Goal: Task Accomplishment & Management: Manage account settings

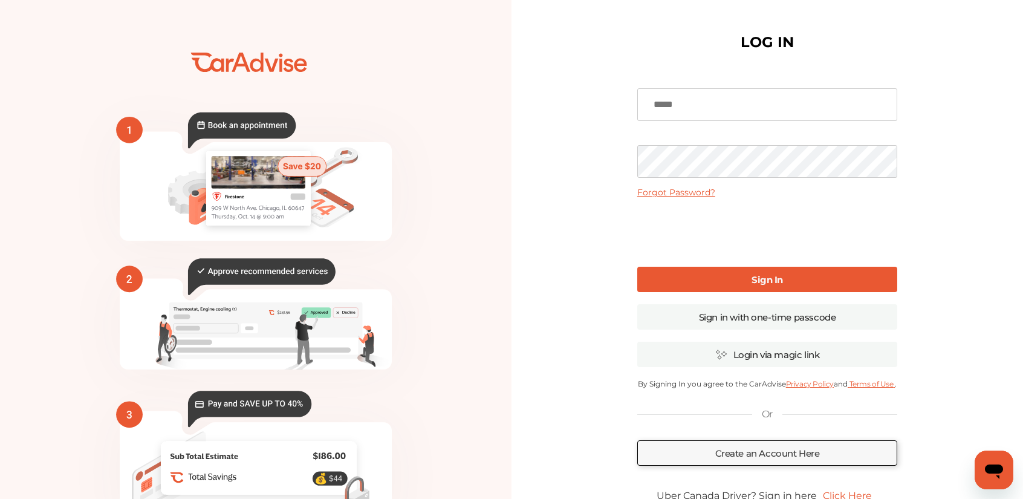
click at [708, 97] on input at bounding box center [767, 104] width 260 height 33
type input "**********"
click at [693, 275] on link "Sign In" at bounding box center [767, 279] width 260 height 25
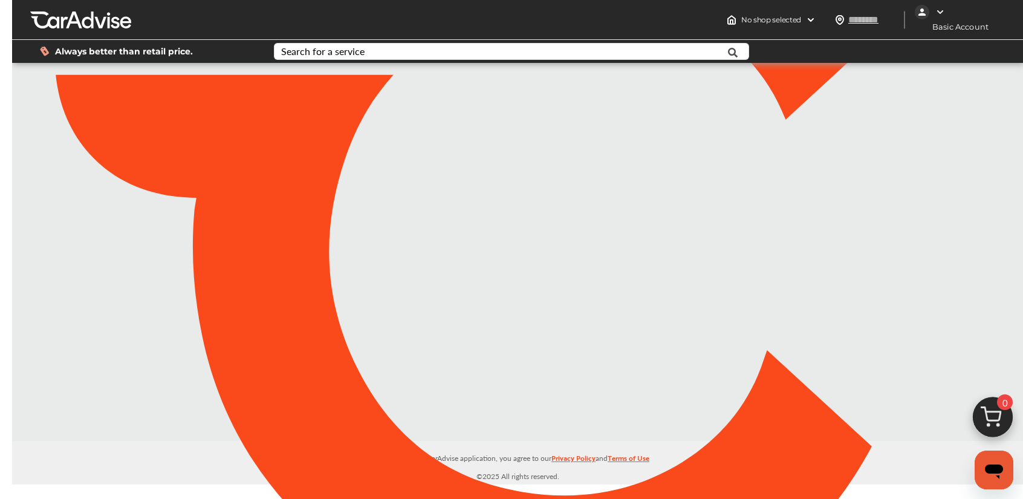
type input "*****"
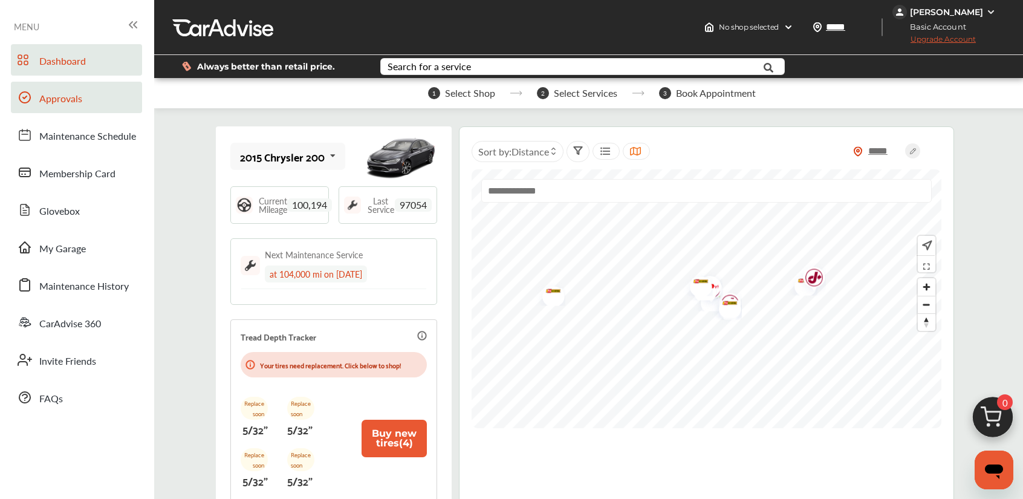
click at [64, 97] on span "Approvals" at bounding box center [60, 99] width 43 height 16
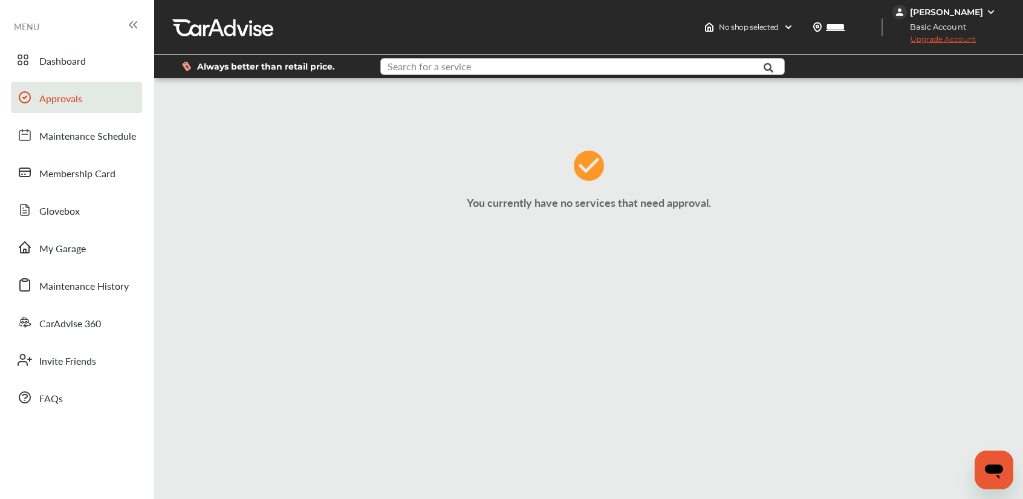
click at [634, 67] on input "text" at bounding box center [567, 68] width 372 height 19
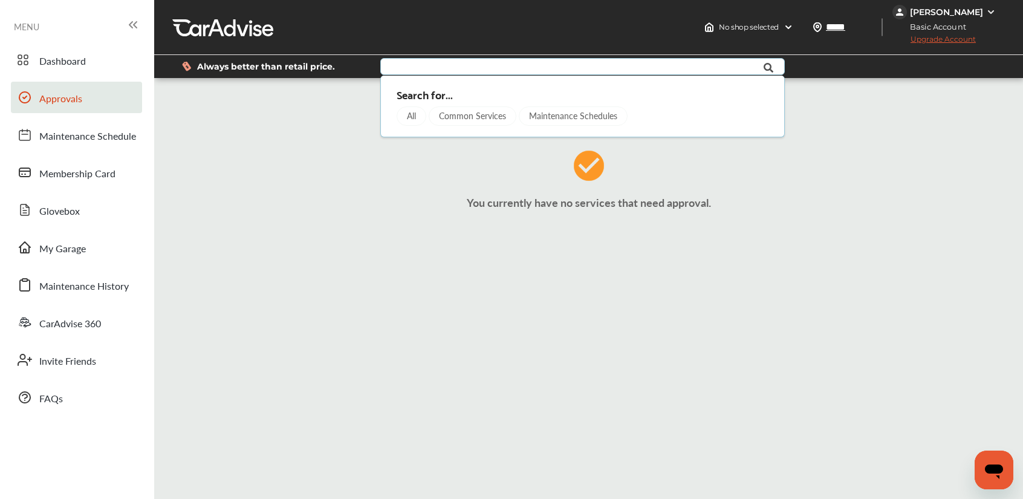
type input "*****"
click at [839, 65] on div at bounding box center [905, 66] width 198 height 23
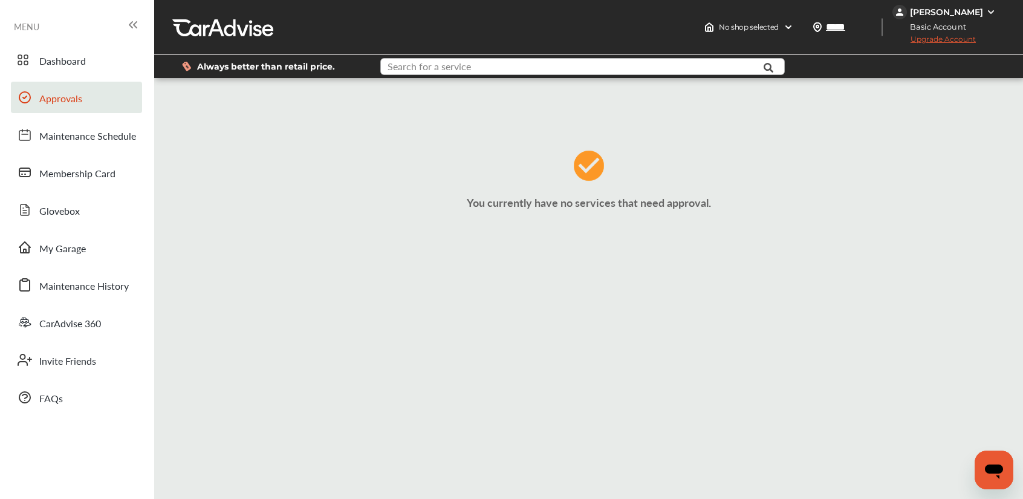
click at [629, 59] on input "text" at bounding box center [567, 68] width 372 height 19
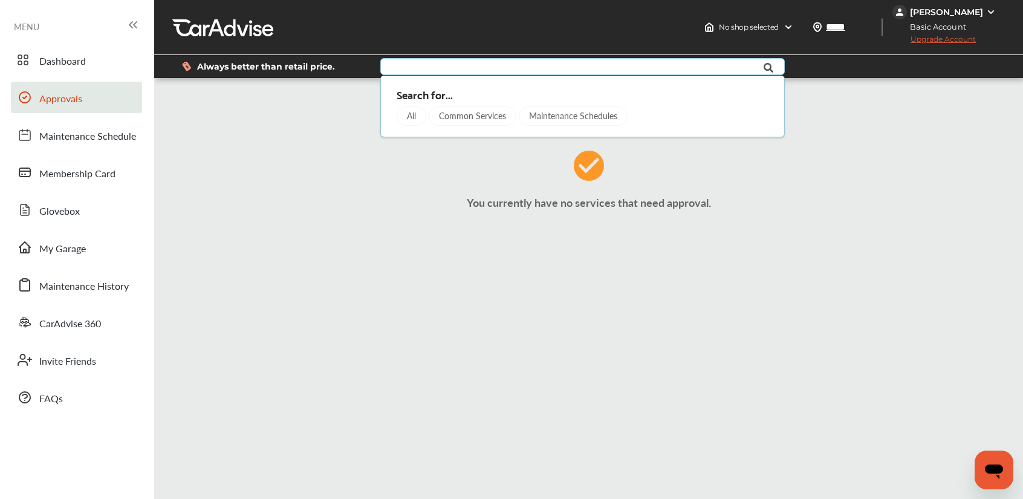
type input "*****"
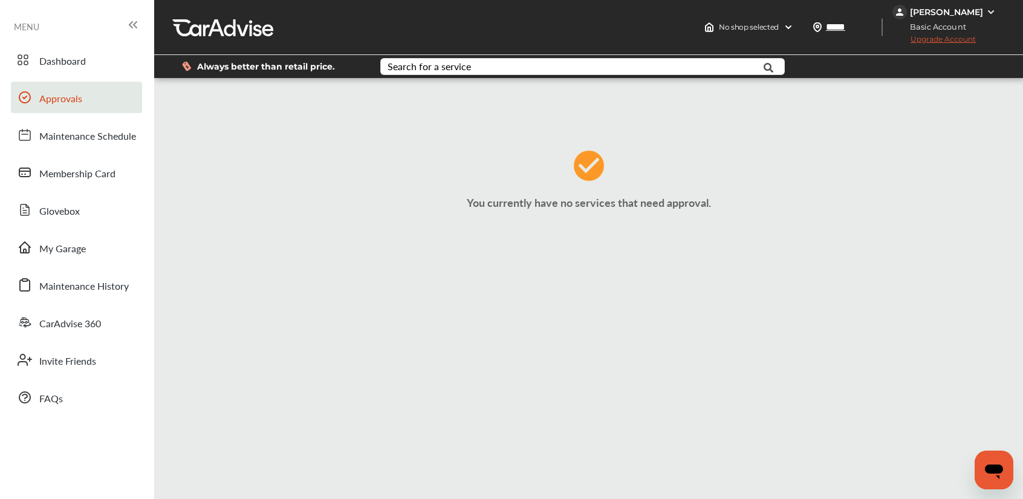
click at [866, 108] on div "You currently have no services that need approval." at bounding box center [588, 184] width 862 height 194
click at [752, 26] on span "No shop selected" at bounding box center [749, 27] width 60 height 10
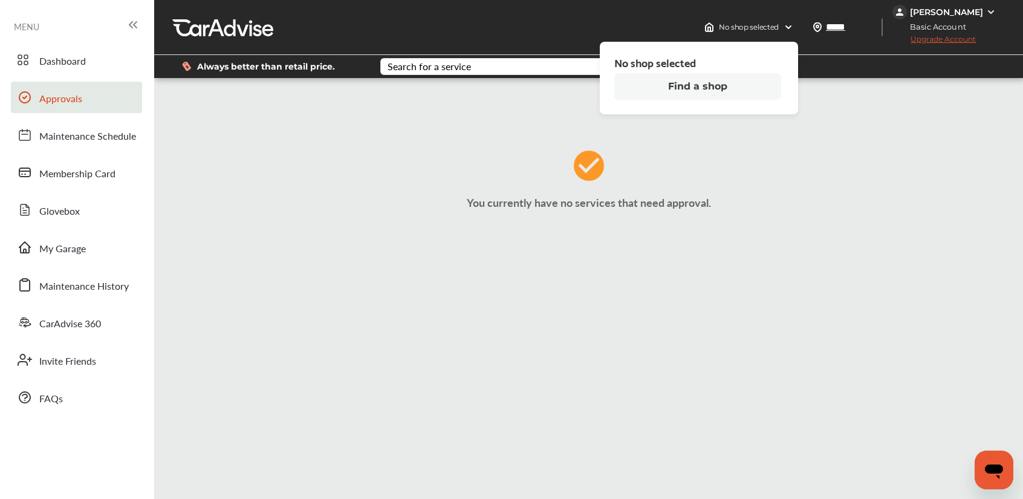
click at [685, 88] on button "Find a shop" at bounding box center [697, 86] width 167 height 27
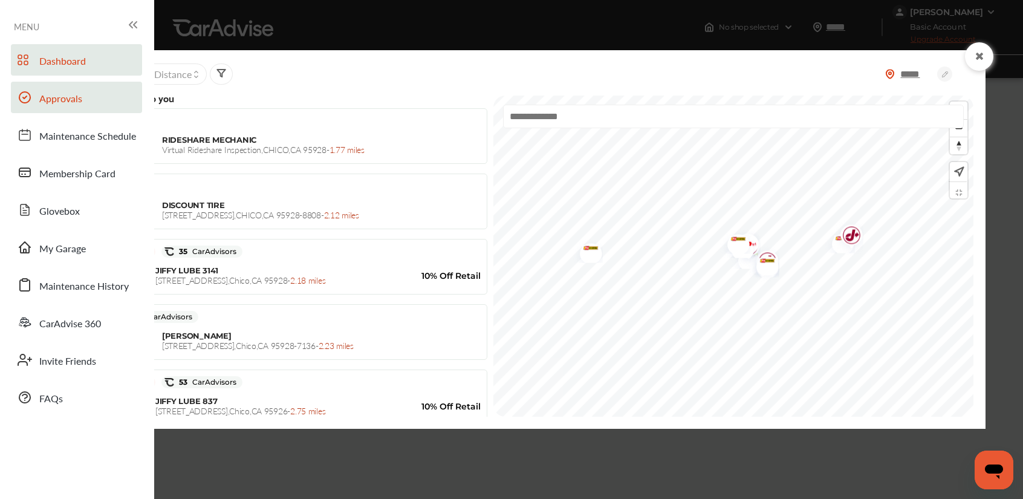
click at [69, 60] on span "Dashboard" at bounding box center [62, 62] width 47 height 16
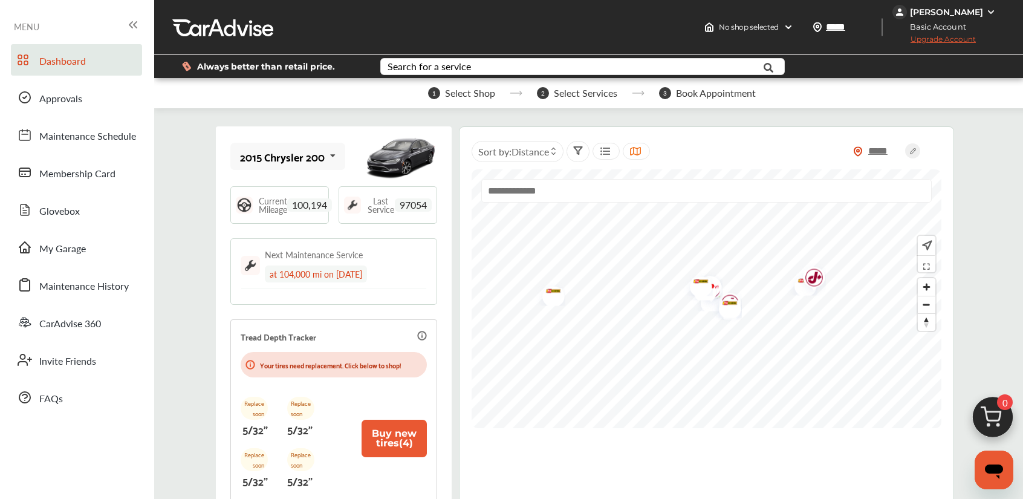
click at [65, 59] on span "Dashboard" at bounding box center [62, 62] width 47 height 16
click at [82, 103] on link "Approvals" at bounding box center [76, 97] width 131 height 31
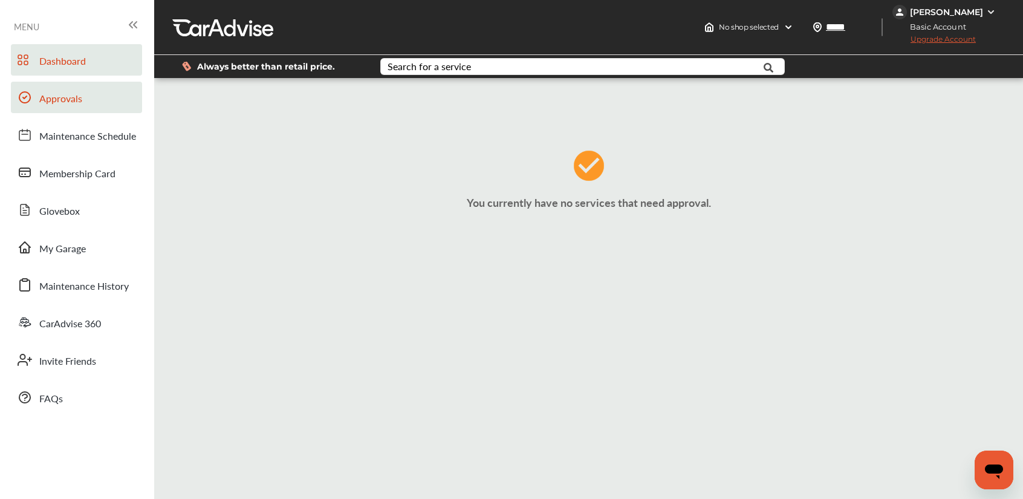
click at [74, 50] on link "Dashboard" at bounding box center [76, 59] width 131 height 31
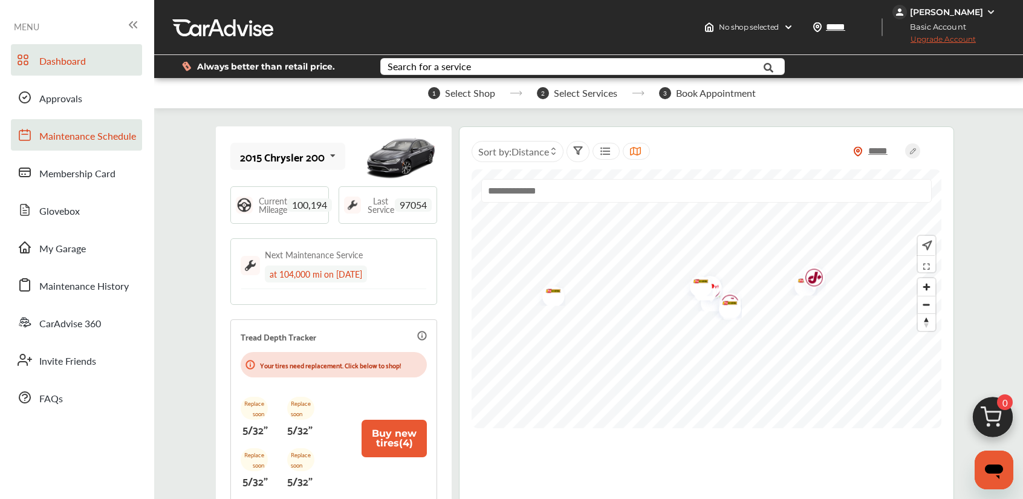
click at [83, 126] on link "Maintenance Schedule" at bounding box center [76, 134] width 131 height 31
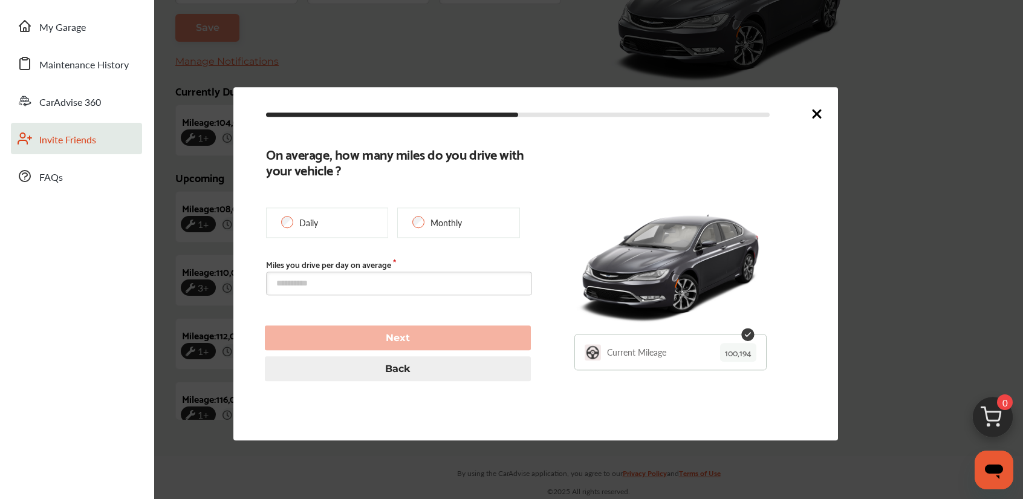
scroll to position [277, 0]
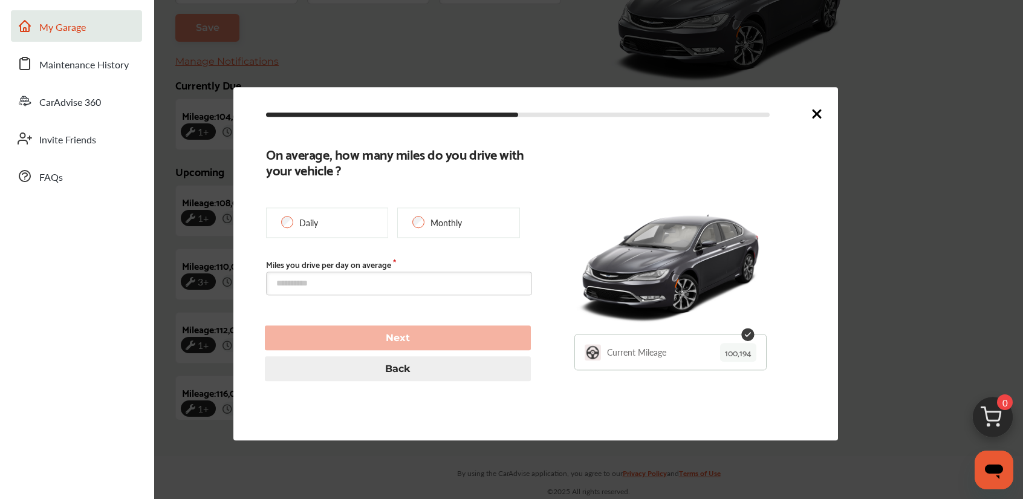
click at [77, 34] on span "My Garage" at bounding box center [62, 28] width 47 height 16
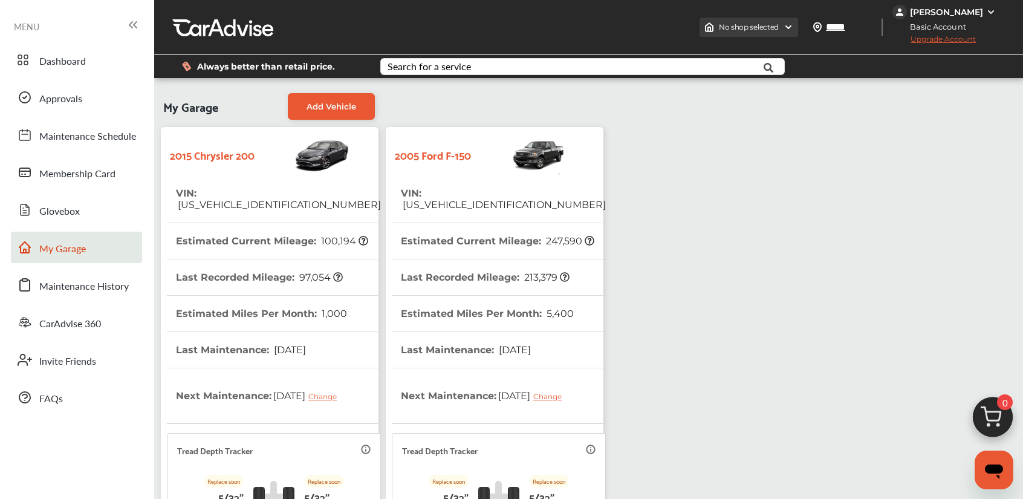
click at [726, 26] on span "No shop selected" at bounding box center [749, 27] width 60 height 10
